Goal: Check status

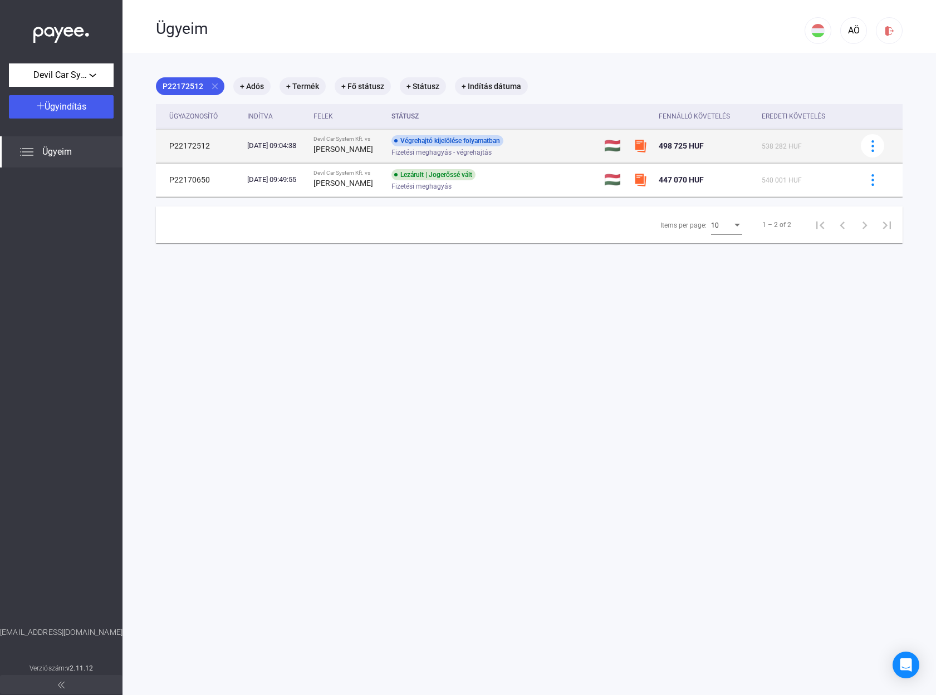
click at [418, 140] on div "Végrehajtó kijelölése folyamatban" at bounding box center [447, 140] width 112 height 11
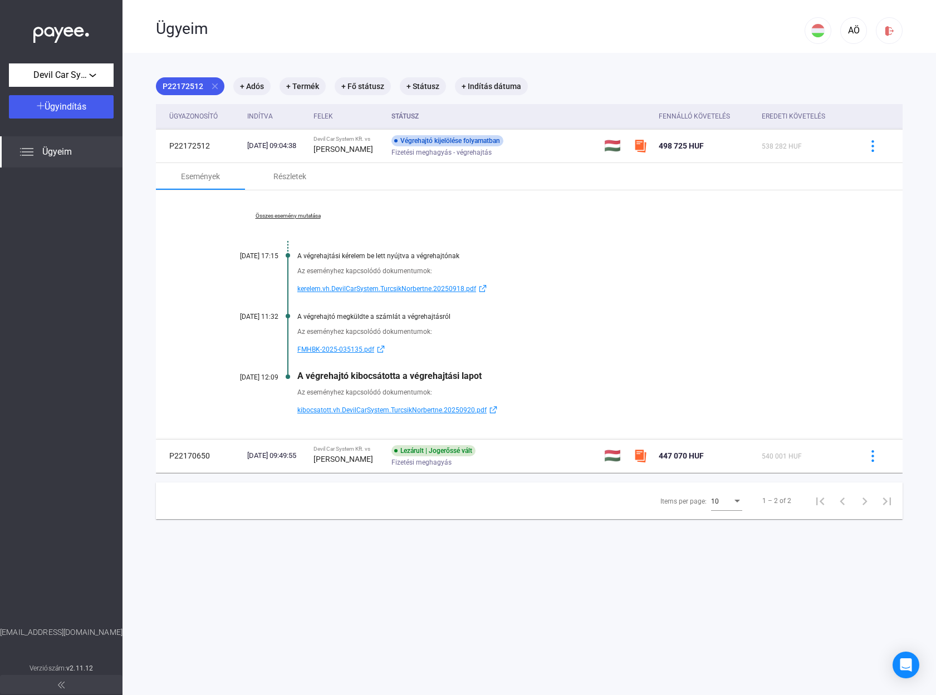
click at [328, 351] on span "FMHBK-2025-035135.pdf" at bounding box center [335, 349] width 77 height 13
click at [310, 408] on span "kibocsatott.vh.DevilCarSystem.TurcsikNorbertne.20250920.pdf" at bounding box center [391, 410] width 189 height 13
click at [373, 287] on span "kerelem.vh.DevilCarSystem.TurcsikNorbertne.20250918.pdf" at bounding box center [386, 288] width 179 height 13
click at [370, 406] on span "kibocsatott.vh.DevilCarSystem.TurcsikNorbertne.20250920.pdf" at bounding box center [391, 410] width 189 height 13
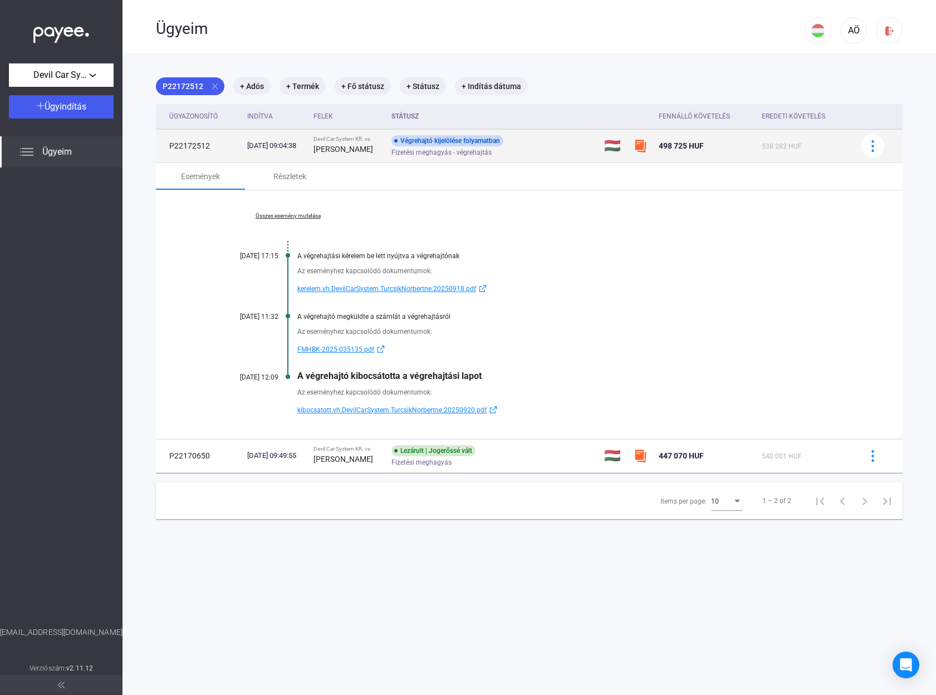
click at [641, 146] on img at bounding box center [639, 145] width 13 height 13
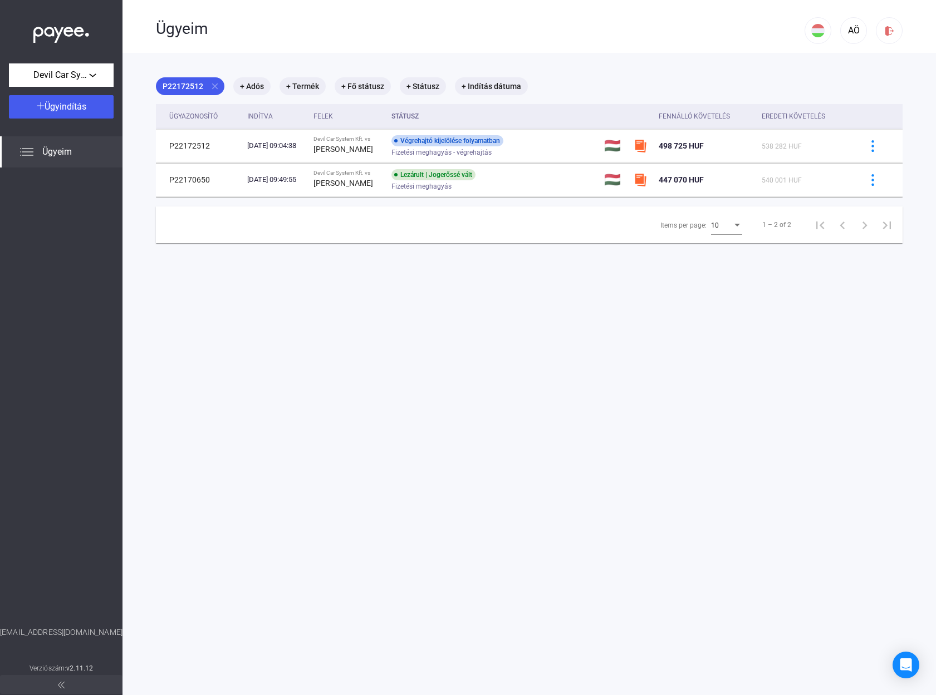
click at [70, 153] on span "Ügyeim" at bounding box center [56, 151] width 29 height 13
